Goal: Task Accomplishment & Management: Complete application form

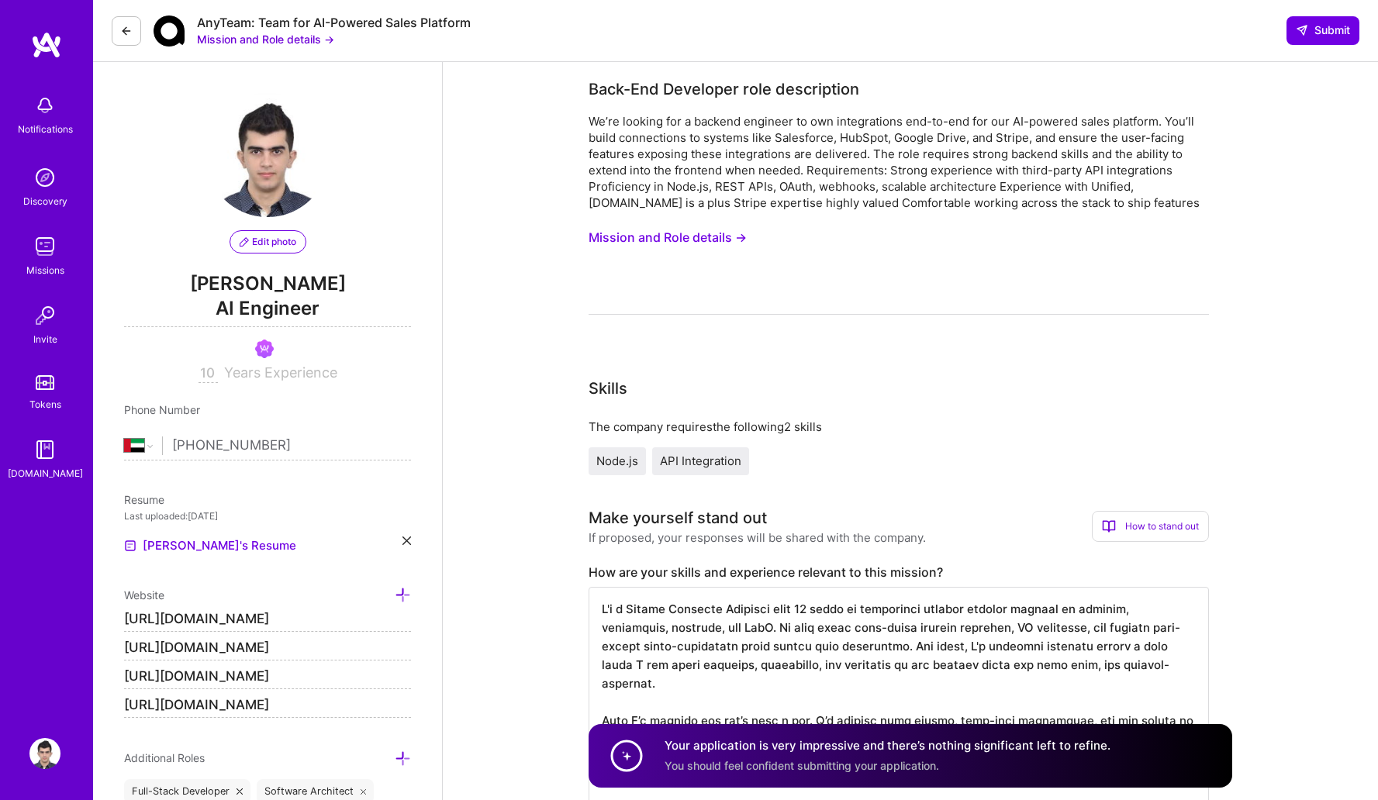
select select "AE"
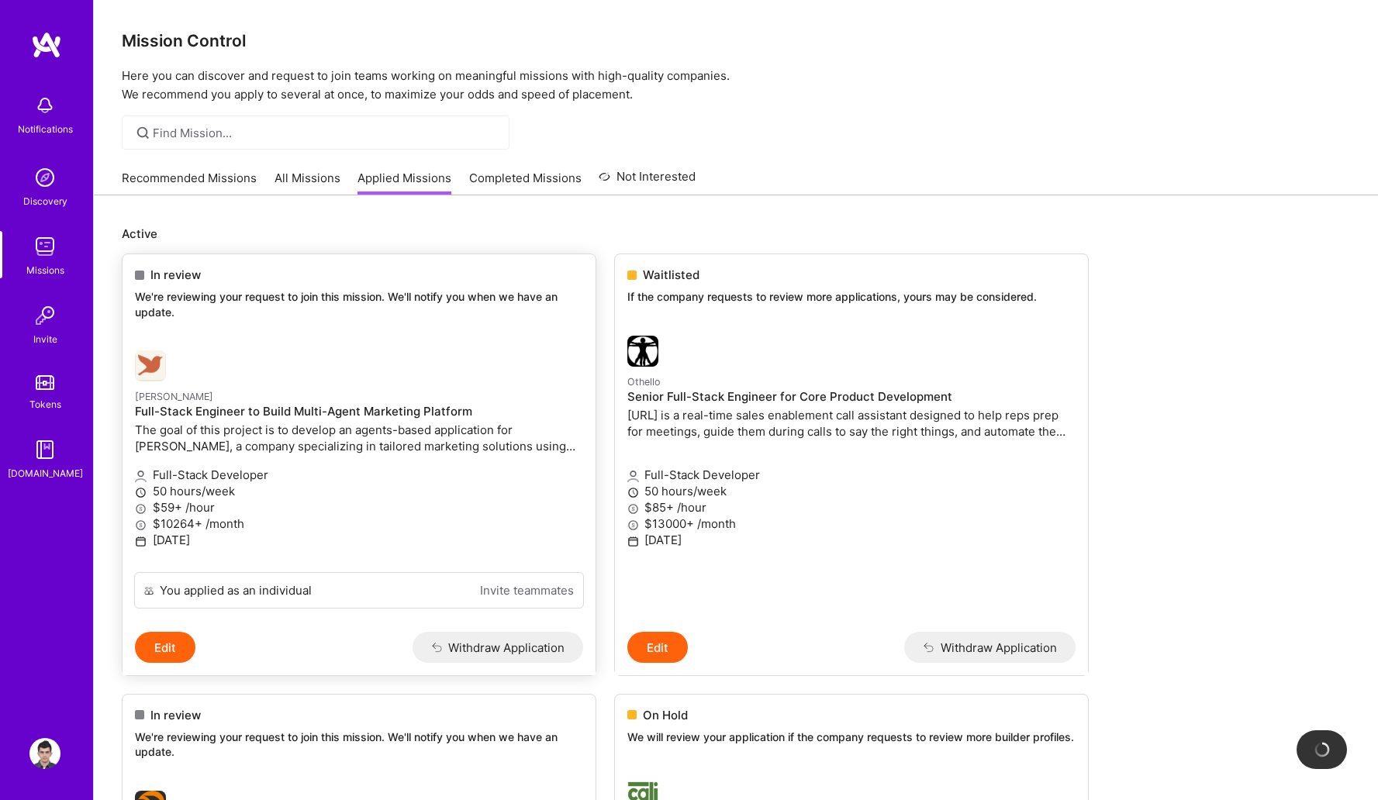
click at [265, 350] on link "[PERSON_NAME] Full-Stack Engineer to Build Multi-Agent Marketing Platform The g…" at bounding box center [359, 455] width 473 height 234
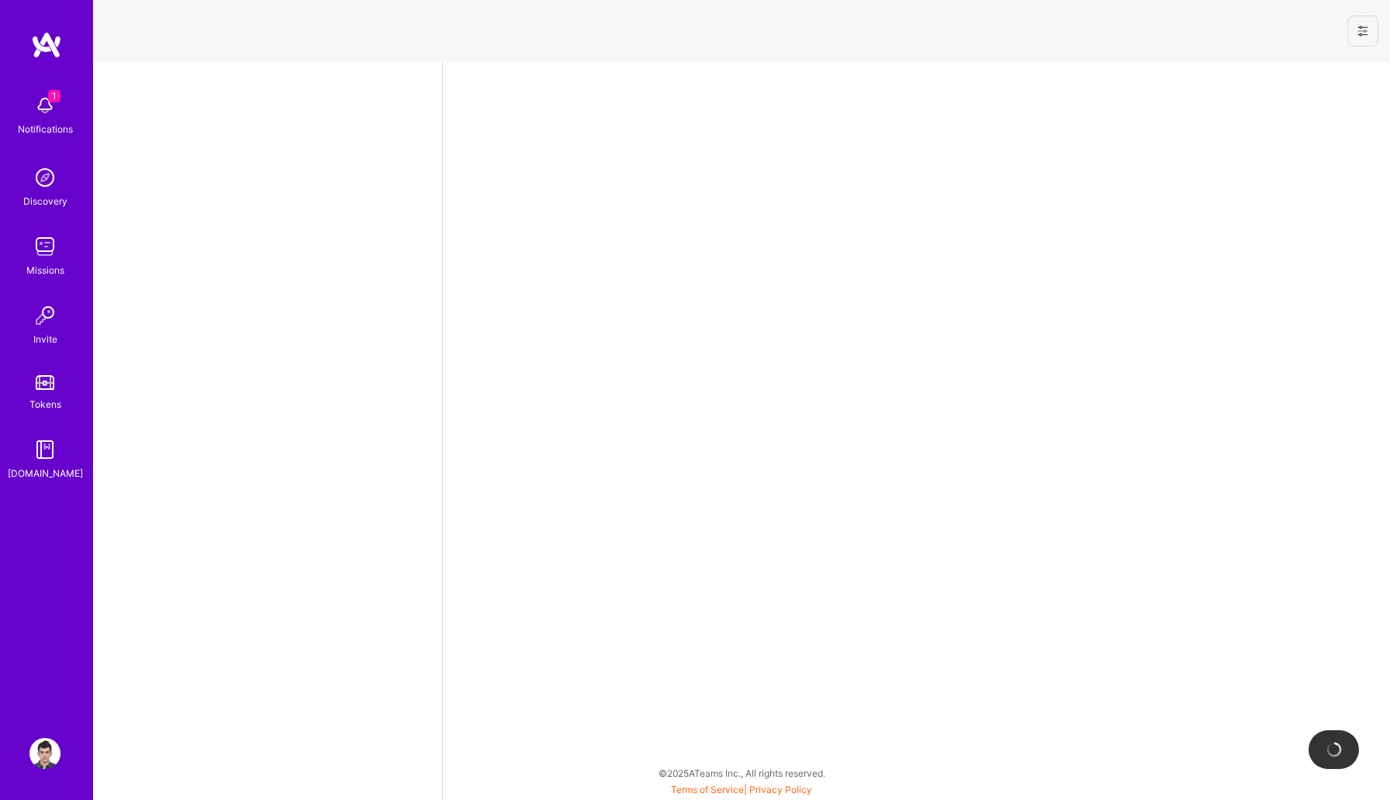
select select "AE"
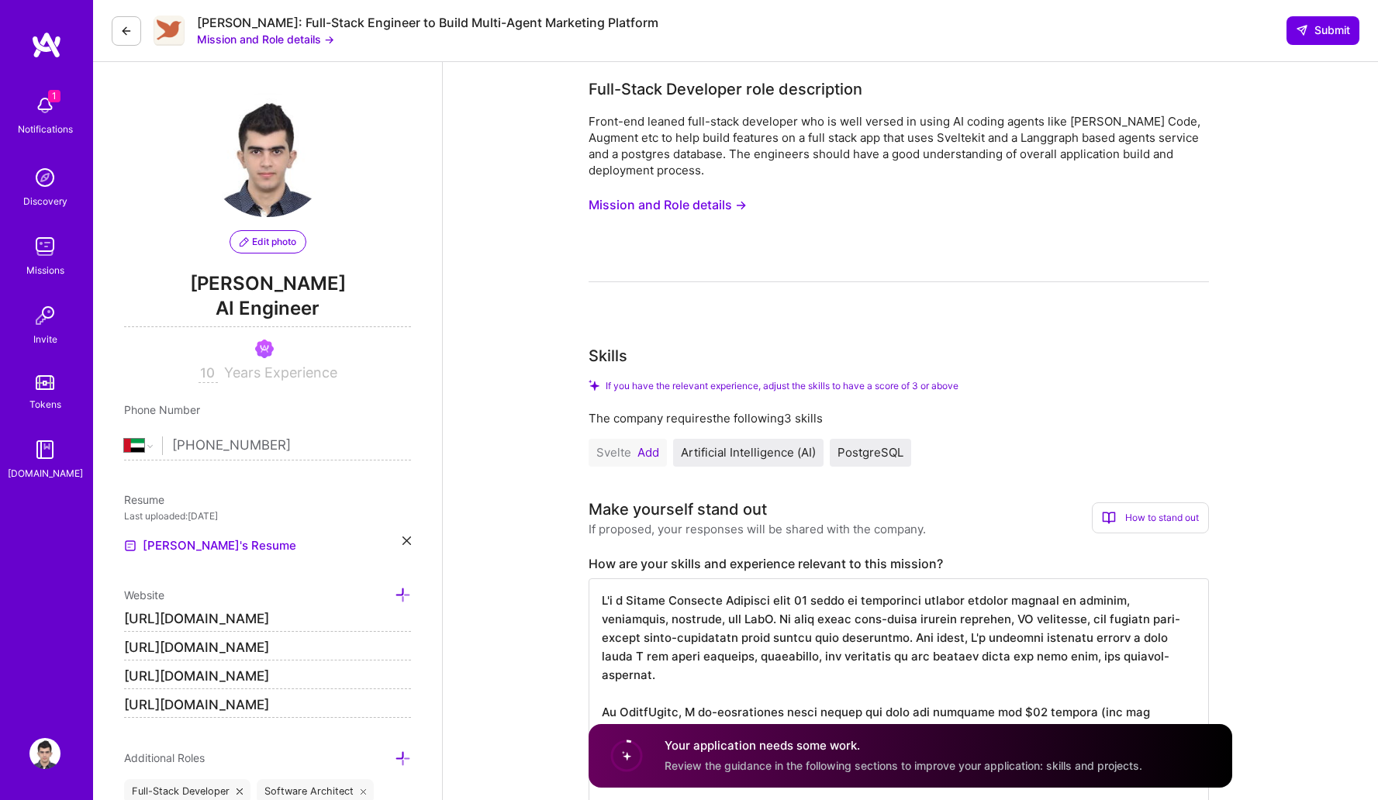
click at [632, 205] on button "Mission and Role details →" at bounding box center [668, 205] width 158 height 29
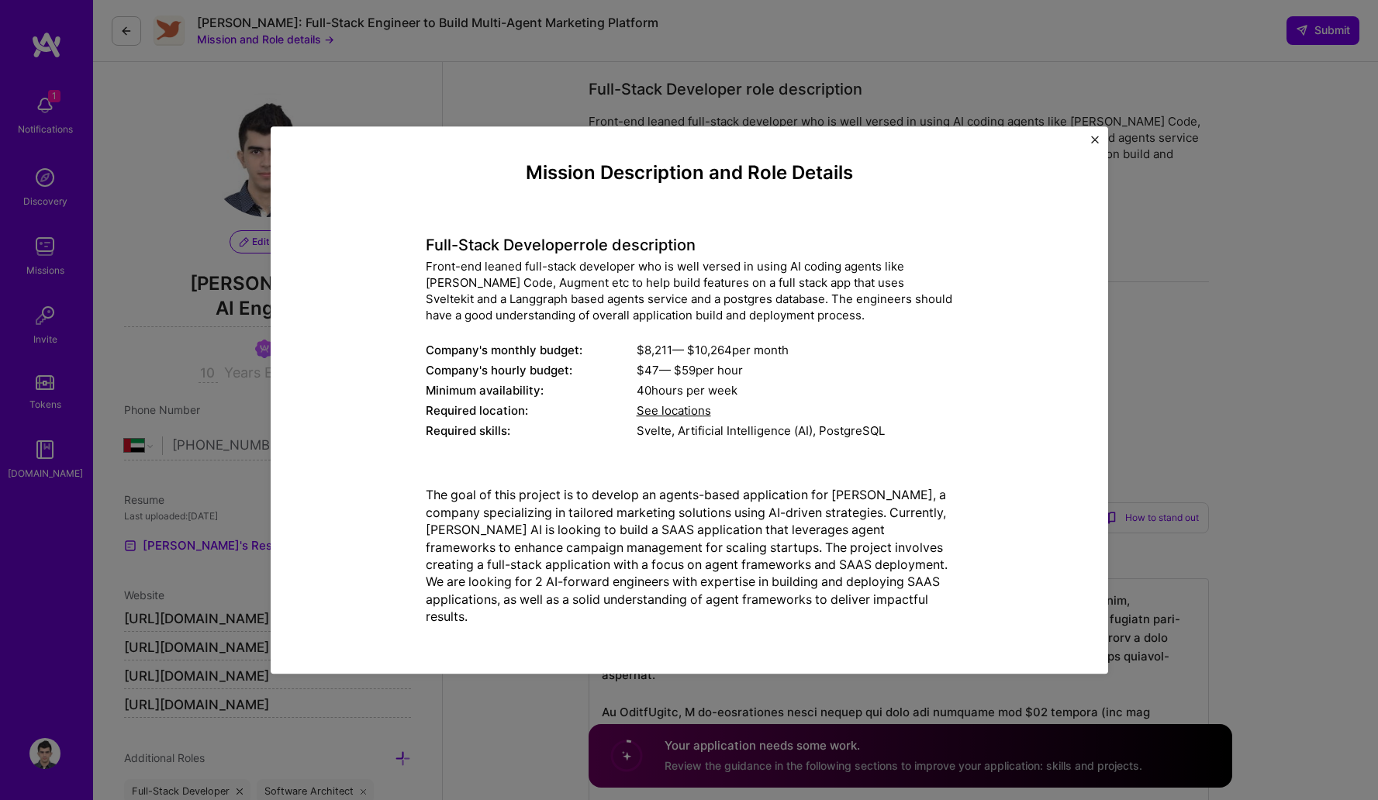
click at [845, 369] on div "$ 47 — $ 59 per hour" at bounding box center [795, 371] width 316 height 16
